Goal: Transaction & Acquisition: Subscribe to service/newsletter

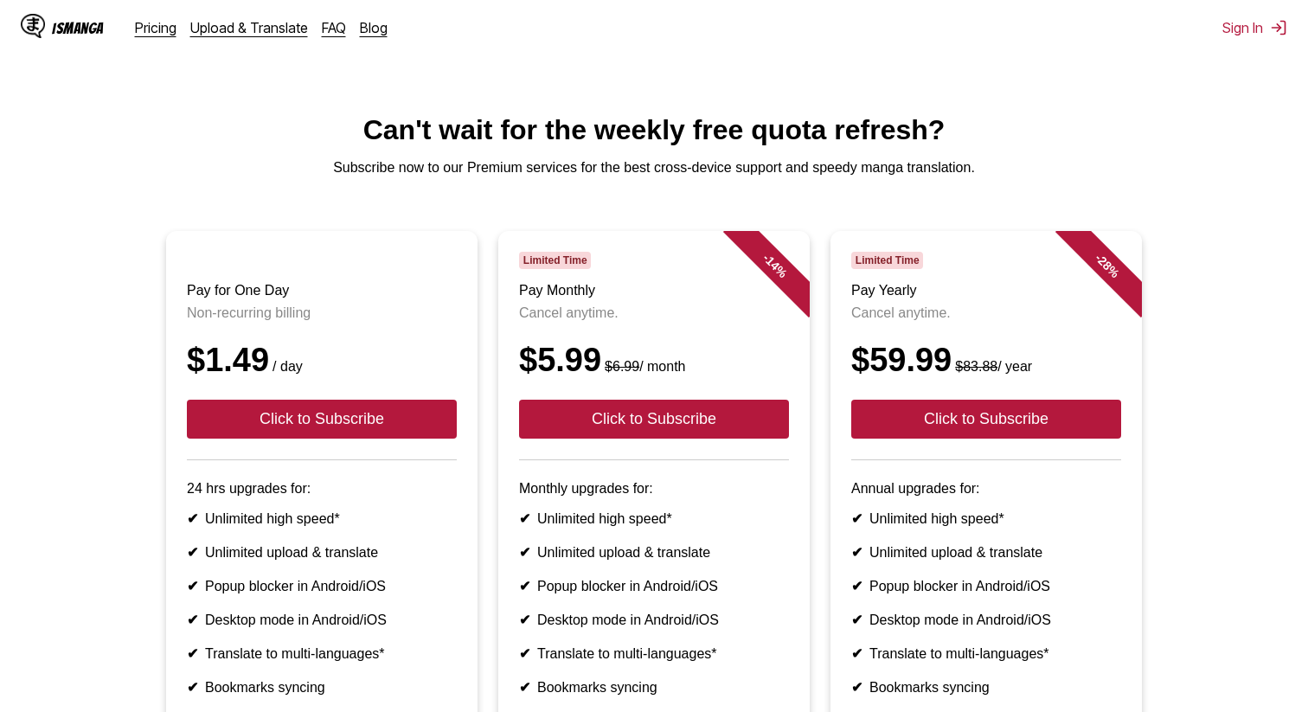
scroll to position [200, 0]
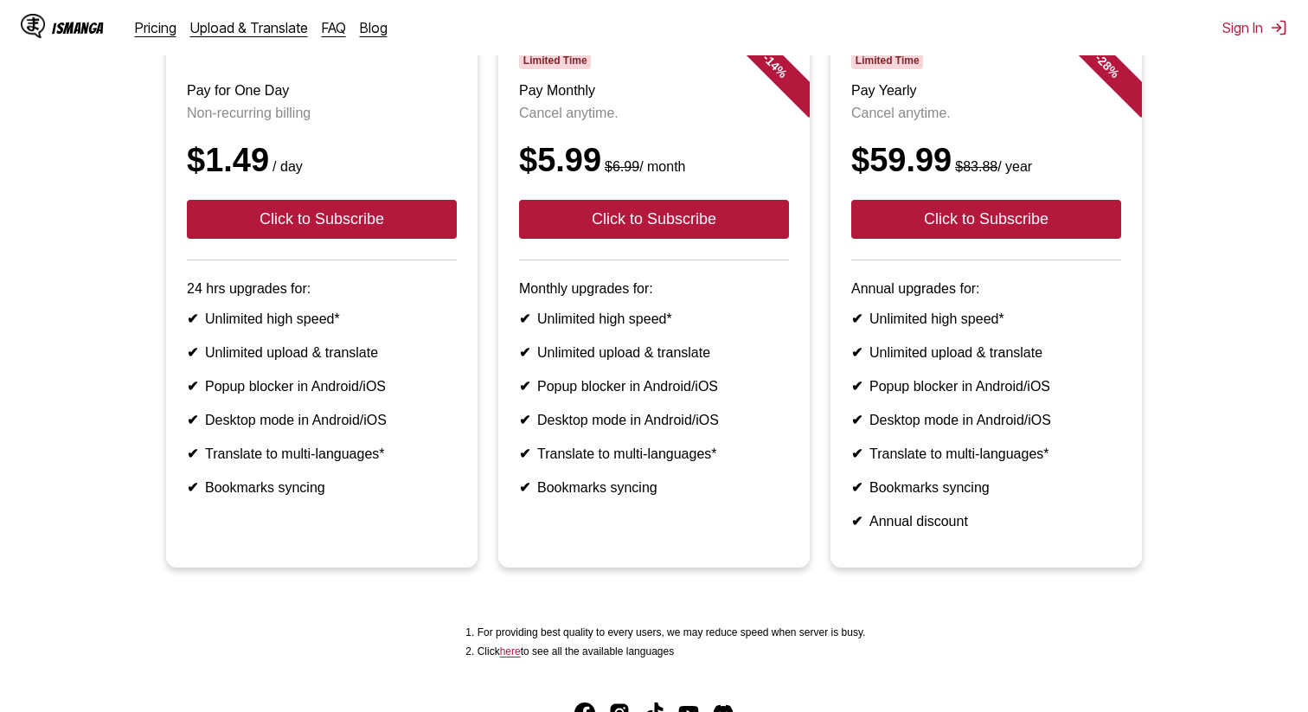
click at [416, 381] on ul "✔ Unlimited high speed* ✔ Unlimited upload & translate ✔ Popup blocker in Andro…" at bounding box center [322, 403] width 270 height 185
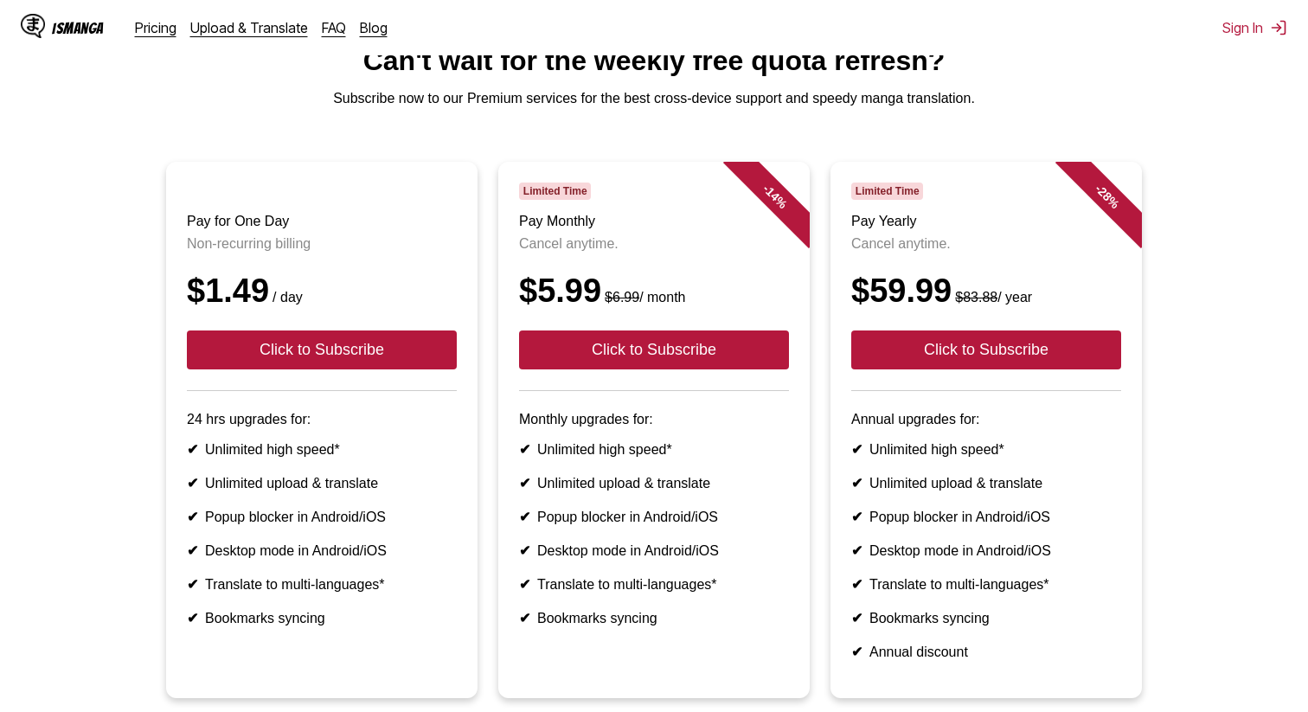
scroll to position [68, 0]
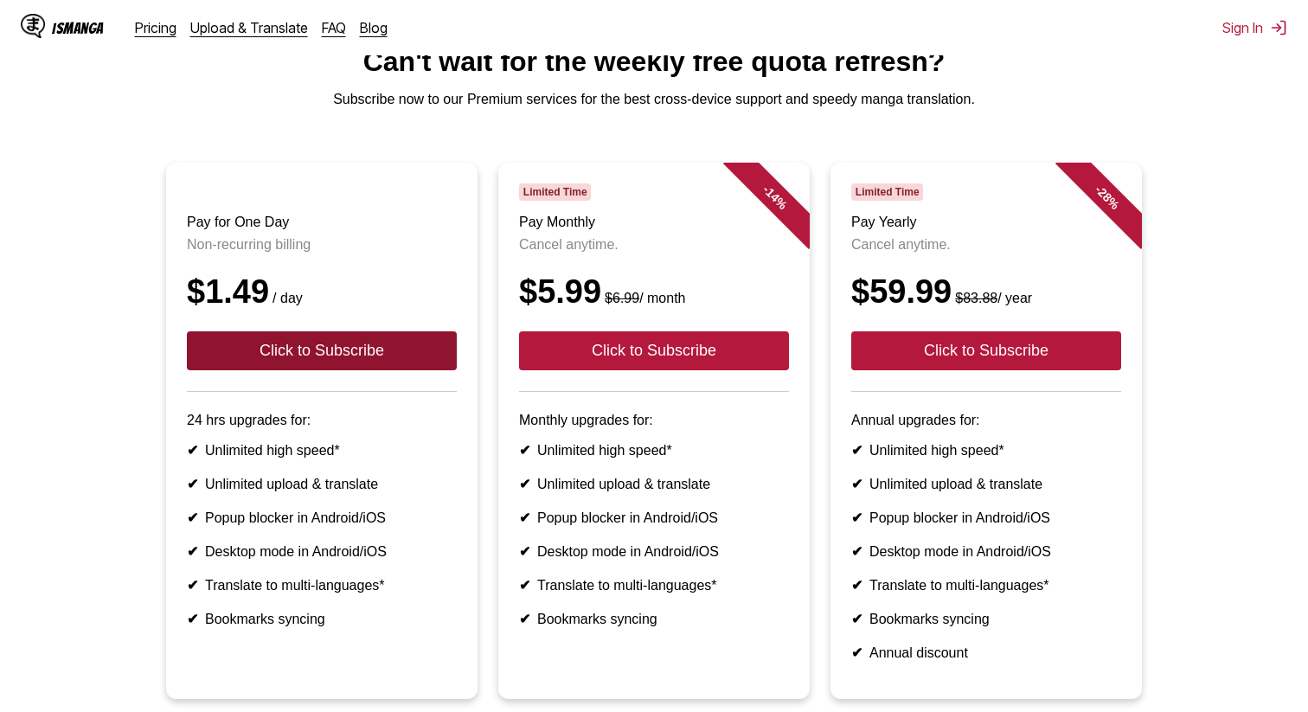
click at [363, 365] on button "Click to Subscribe" at bounding box center [322, 350] width 270 height 39
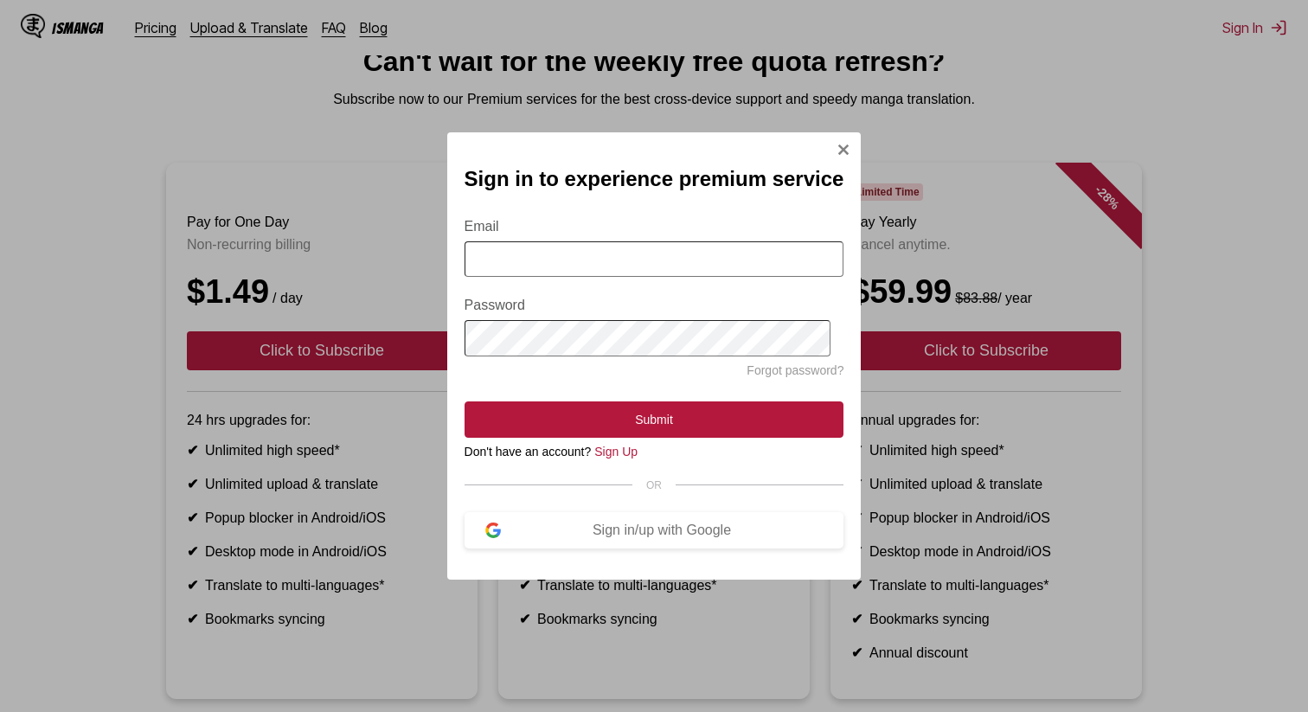
click at [522, 268] on input "Email" at bounding box center [655, 258] width 380 height 35
click at [688, 554] on div "Sign in to experience premium service Email Password Forgot password? Submit Do…" at bounding box center [654, 355] width 414 height 447
click at [688, 535] on div "Sign in/up with Google" at bounding box center [662, 531] width 323 height 16
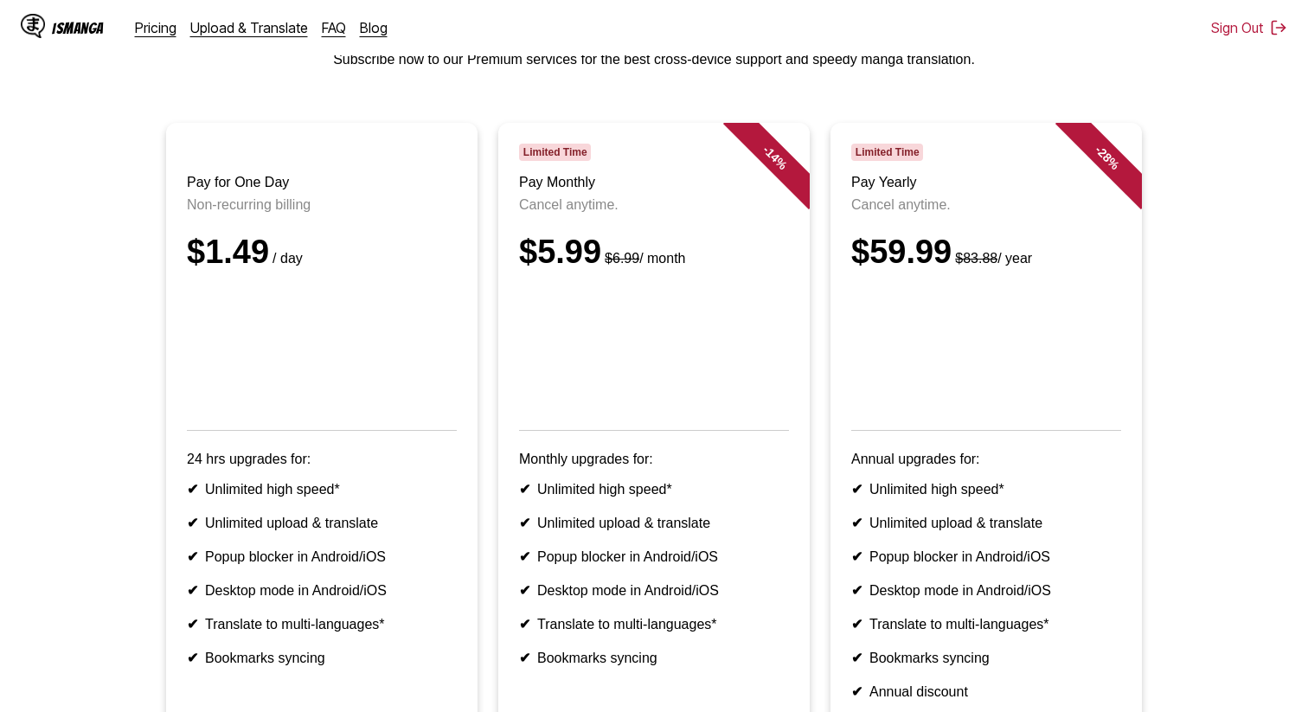
scroll to position [0, 0]
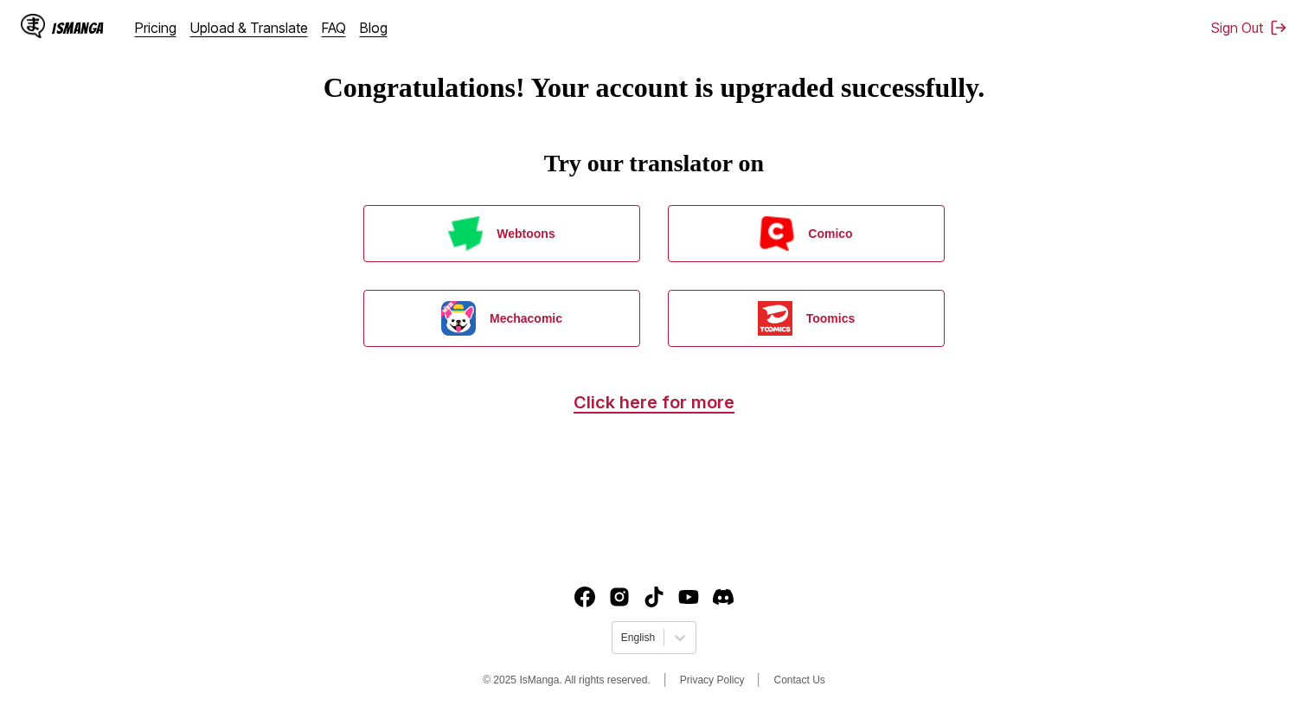
scroll to position [54, 0]
click at [56, 32] on div "IsManga" at bounding box center [78, 28] width 52 height 16
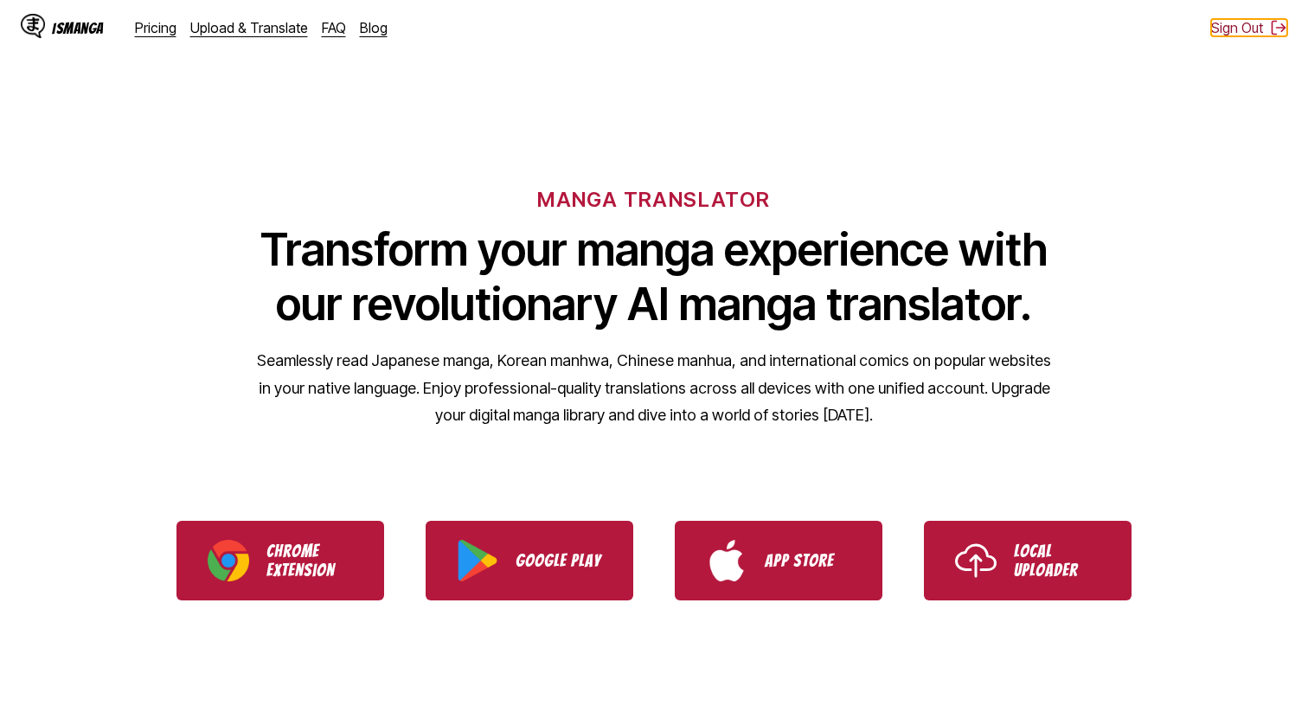
click at [1242, 26] on button "Sign Out" at bounding box center [1249, 27] width 76 height 17
click at [1258, 27] on button "Sign In" at bounding box center [1254, 27] width 65 height 17
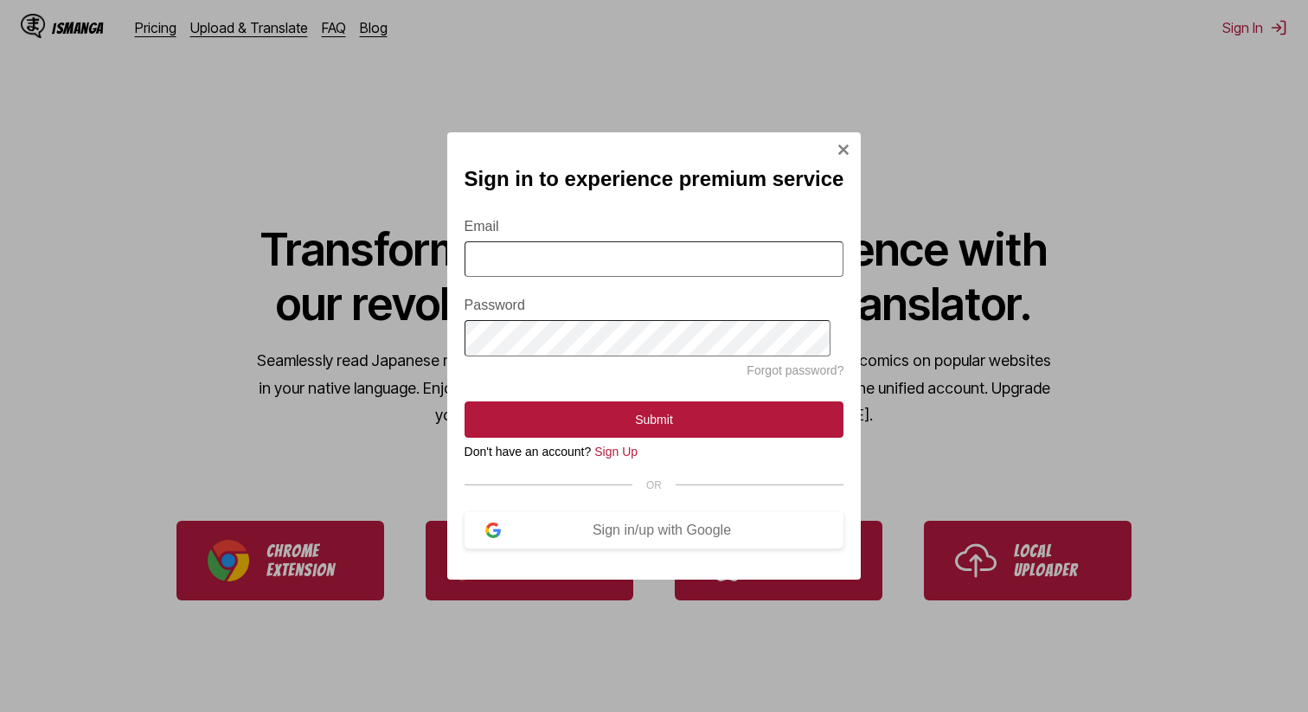
click at [735, 257] on input "Email" at bounding box center [655, 258] width 380 height 35
click at [837, 155] on button "Sign In Modal" at bounding box center [844, 151] width 14 height 17
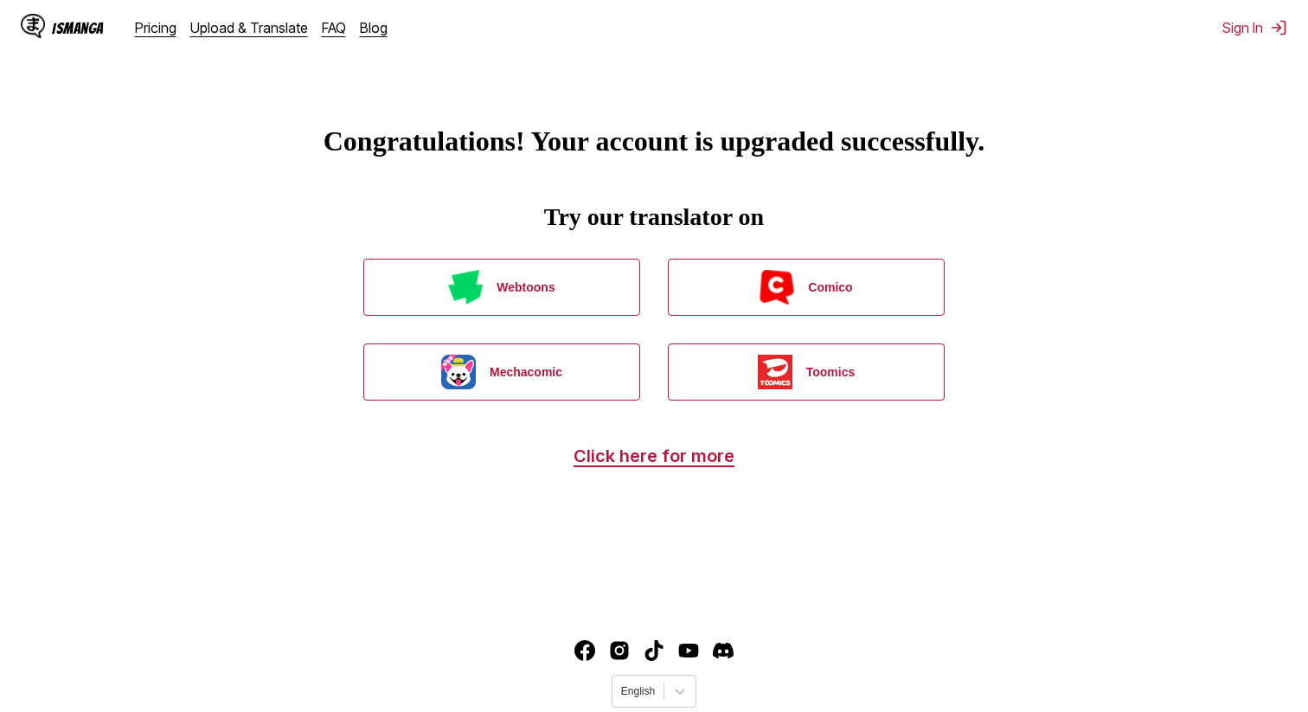
click at [1248, 37] on div "IsManga Pricing Upload & Translate FAQ Blog Sign In Pricing Upload & Translate …" at bounding box center [654, 27] width 1308 height 55
click at [1248, 31] on button "Sign In" at bounding box center [1254, 27] width 65 height 17
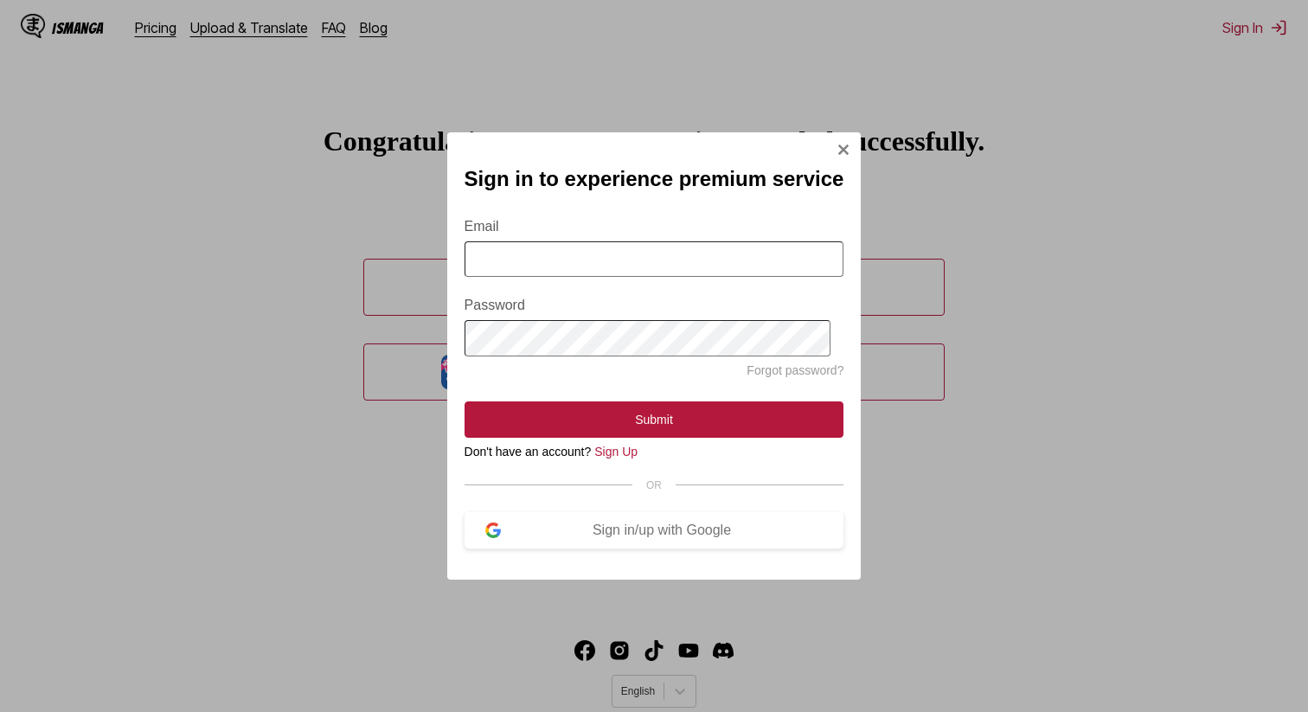
click at [611, 277] on form "Email Password Forgot password? Submit" at bounding box center [655, 318] width 380 height 240
click at [611, 273] on input "Email" at bounding box center [655, 258] width 380 height 35
click at [683, 528] on div "Sign in/up with Google" at bounding box center [662, 531] width 323 height 16
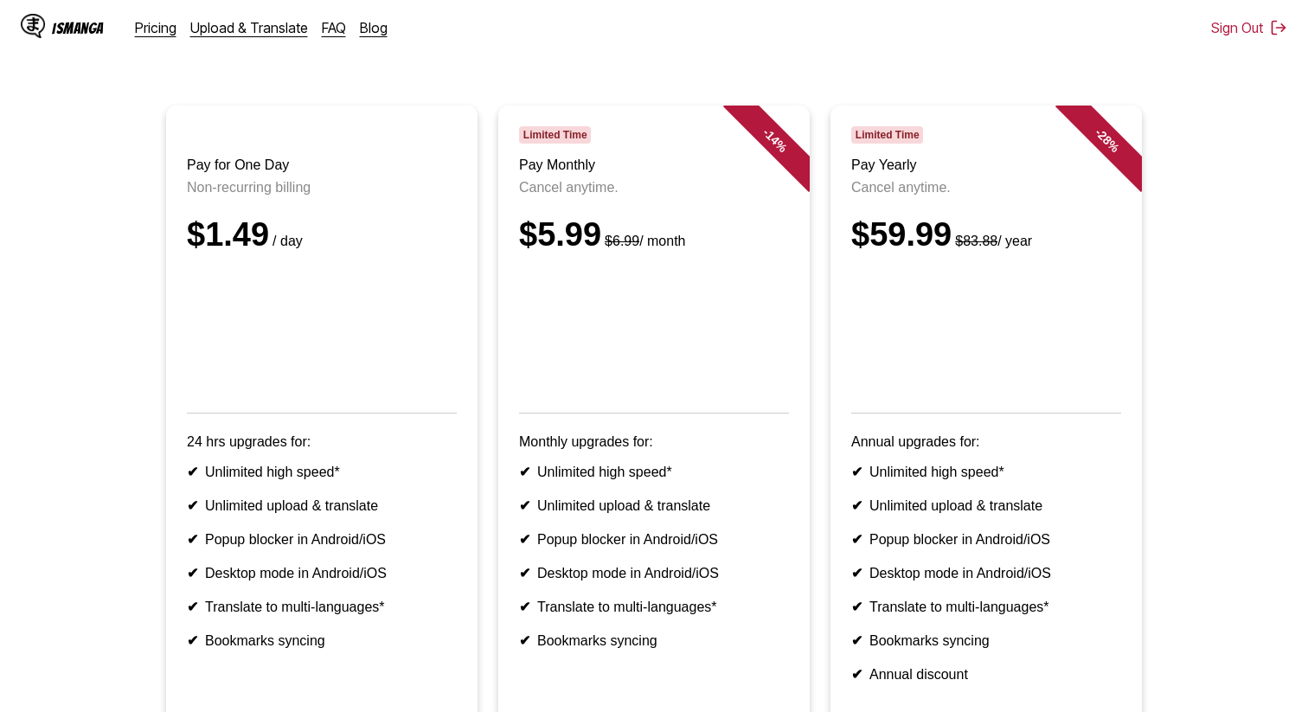
scroll to position [96, 0]
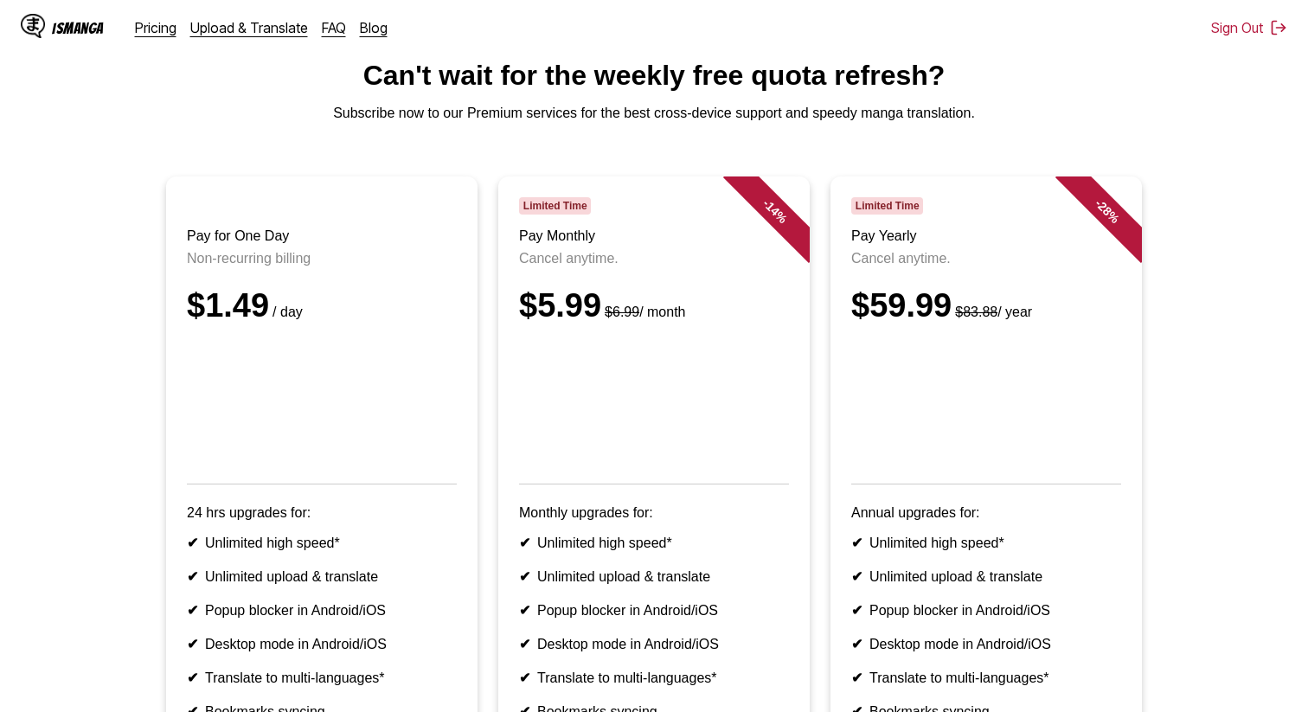
scroll to position [55, 0]
